Goal: Check status: Check status

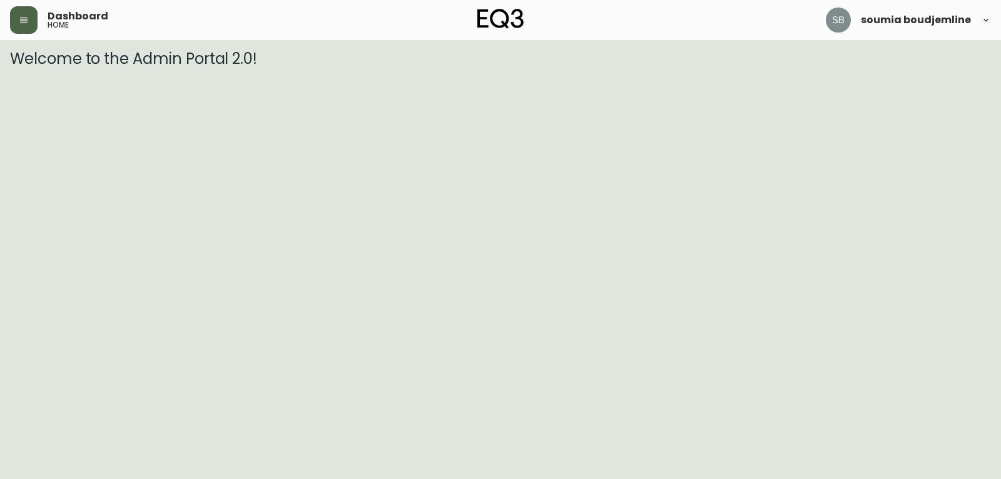
click at [26, 21] on icon "button" at bounding box center [24, 20] width 10 height 10
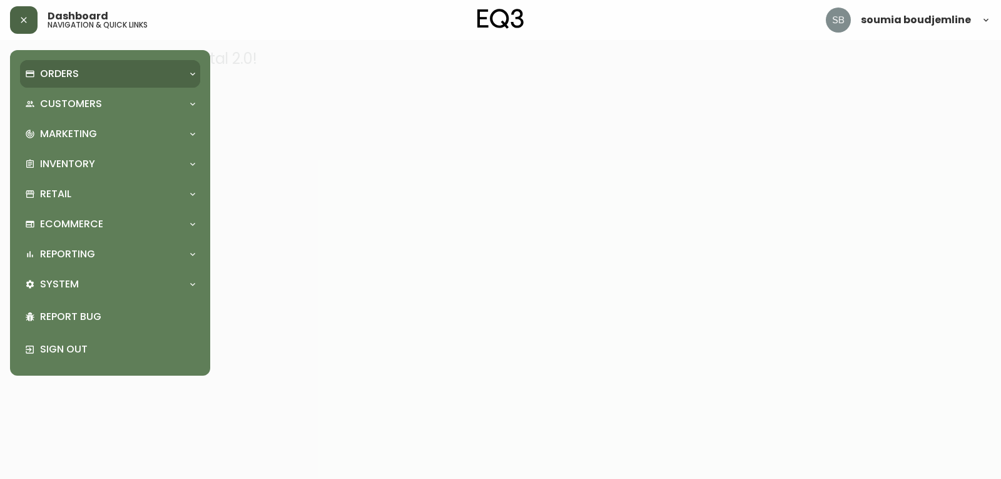
click at [74, 76] on p "Orders" at bounding box center [59, 74] width 39 height 14
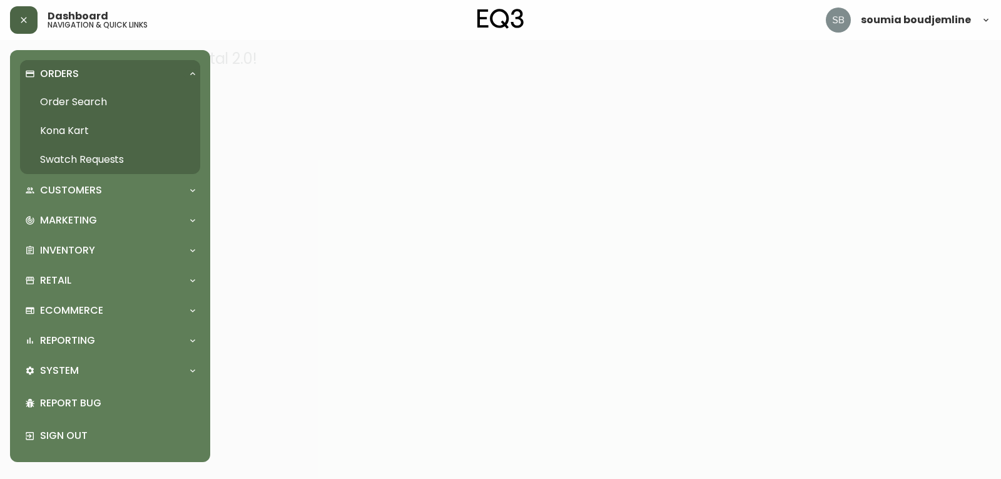
drag, startPoint x: 101, startPoint y: 98, endPoint x: 105, endPoint y: 109, distance: 11.5
click at [101, 98] on link "Order Search" at bounding box center [110, 102] width 180 height 29
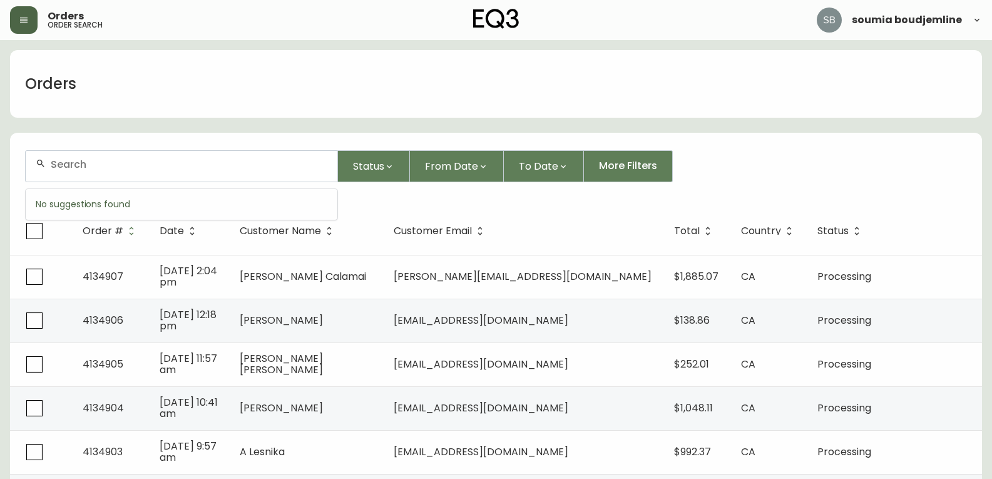
click at [84, 168] on input "text" at bounding box center [189, 164] width 277 height 12
paste input "4134881"
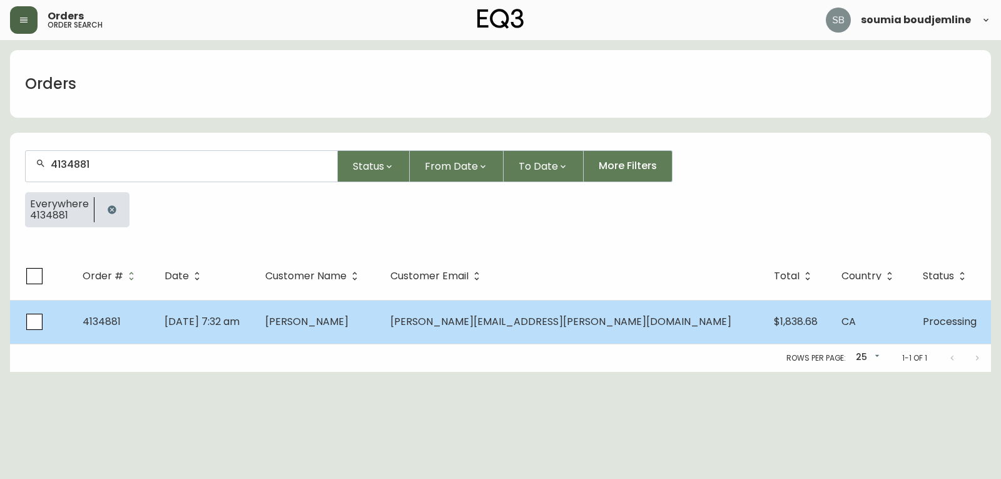
type input "4134881"
click at [381, 318] on td "[PERSON_NAME]" at bounding box center [317, 322] width 125 height 44
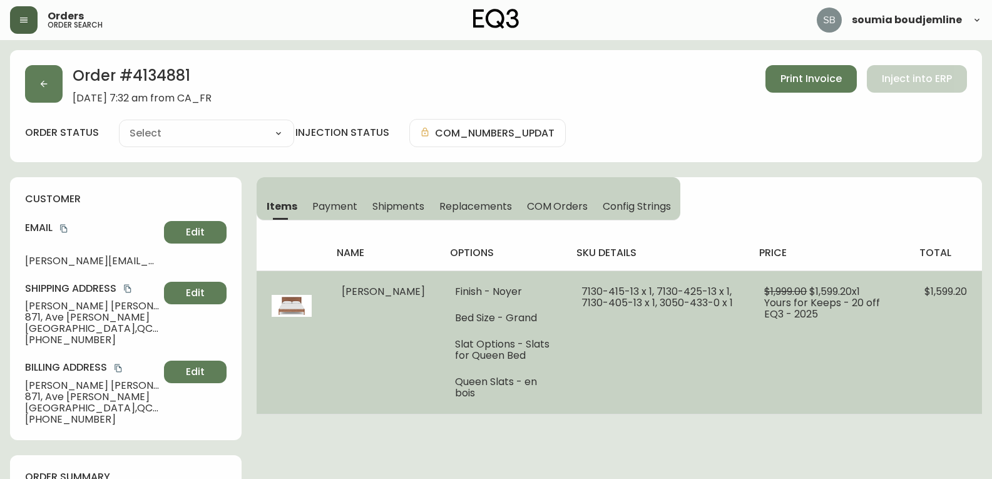
type input "Processing"
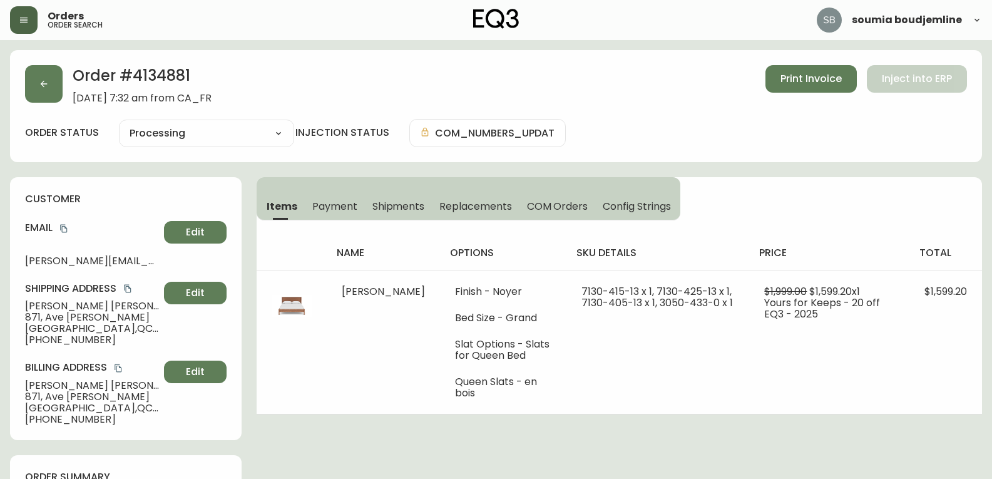
select select "PROCESSING"
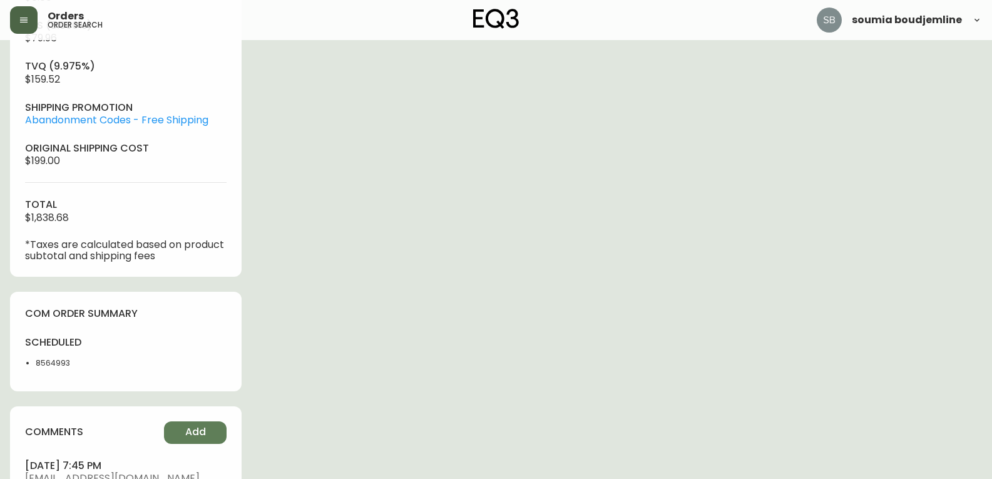
scroll to position [563, 0]
drag, startPoint x: 82, startPoint y: 360, endPoint x: 36, endPoint y: 361, distance: 46.3
click at [36, 361] on li "8564993" at bounding box center [77, 361] width 83 height 11
copy li "8564993"
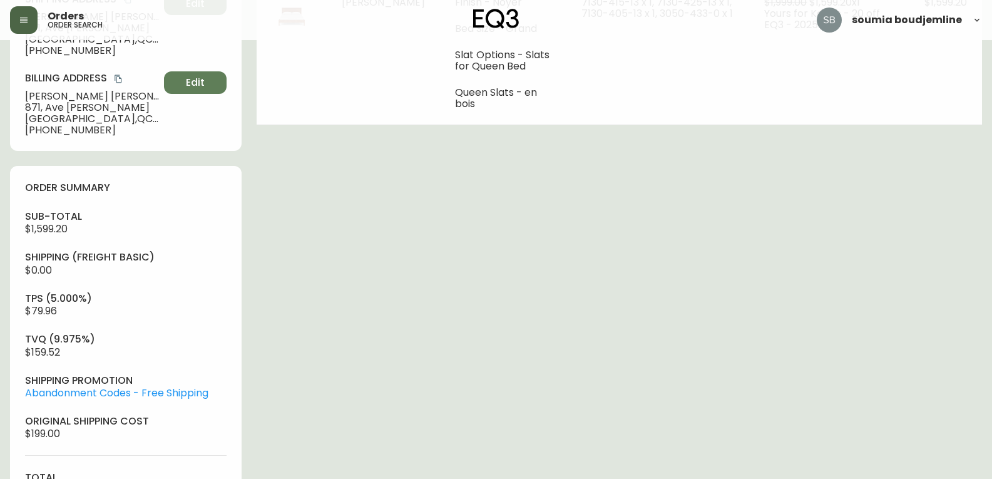
scroll to position [125, 0]
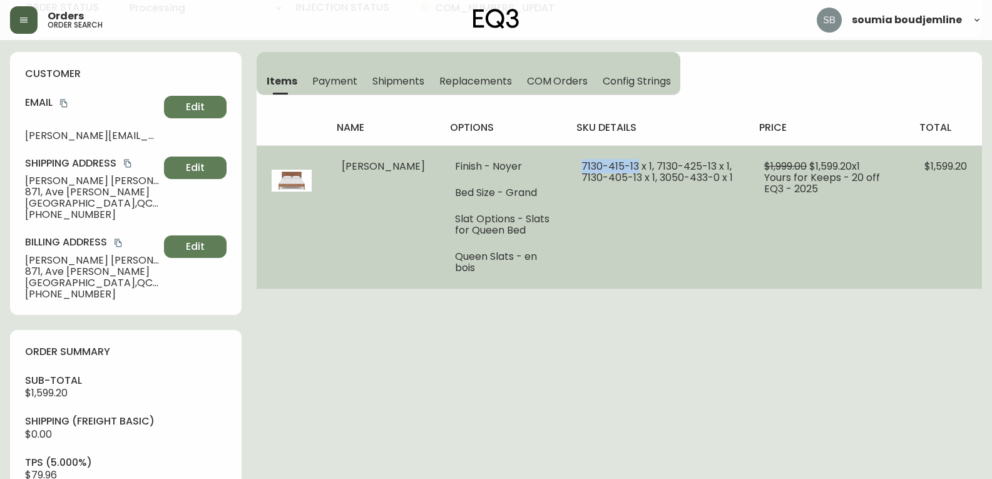
drag, startPoint x: 608, startPoint y: 166, endPoint x: 545, endPoint y: 163, distance: 62.7
click at [566, 163] on td "7130-415-13 x 1, 7130-425-13 x 1, 7130-405-13 x 1, 3050-433-0 x 1" at bounding box center [657, 216] width 183 height 143
copy span "[PHONE_NUMBER]"
